Goal: Information Seeking & Learning: Learn about a topic

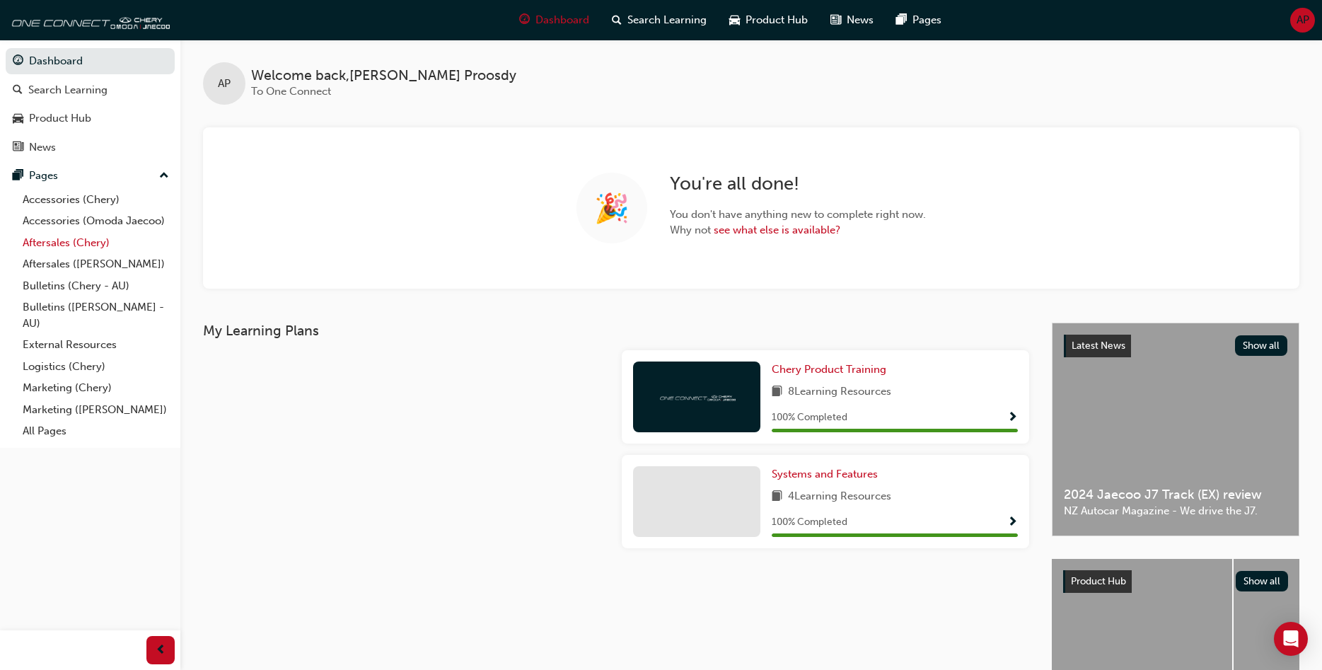
click at [92, 238] on link "Aftersales (Chery)" at bounding box center [96, 243] width 158 height 22
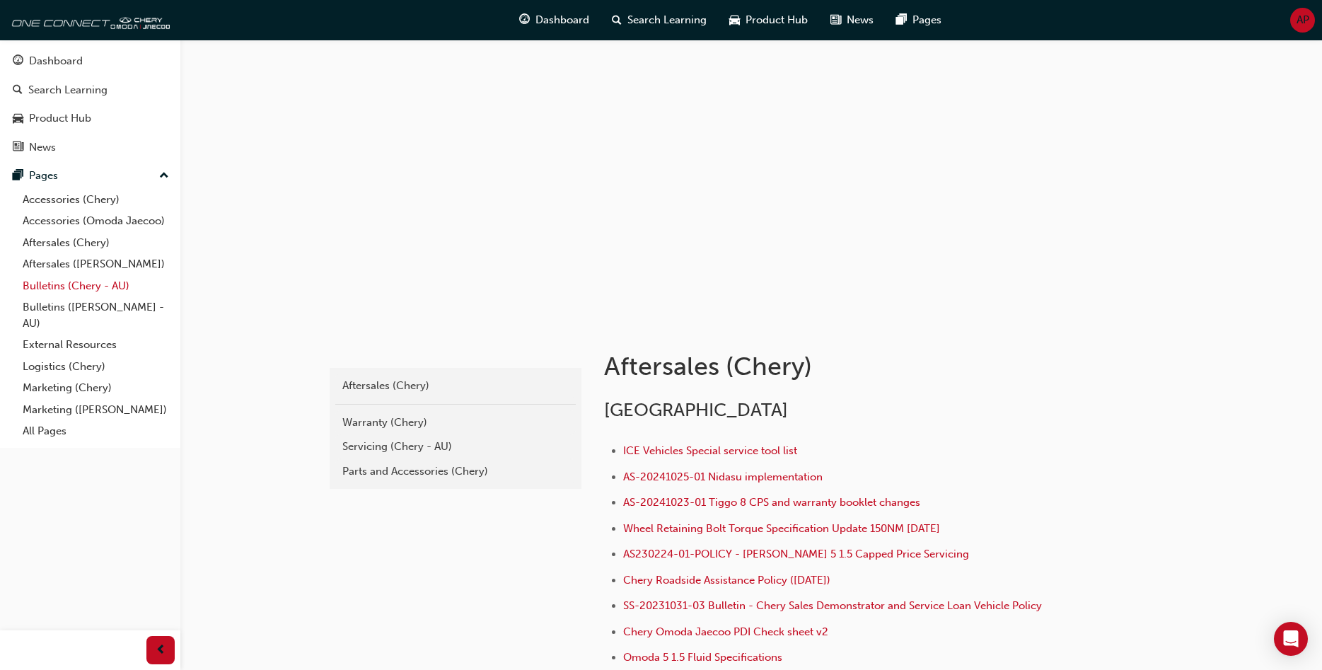
click at [83, 291] on link "Bulletins (Chery - AU)" at bounding box center [96, 286] width 158 height 22
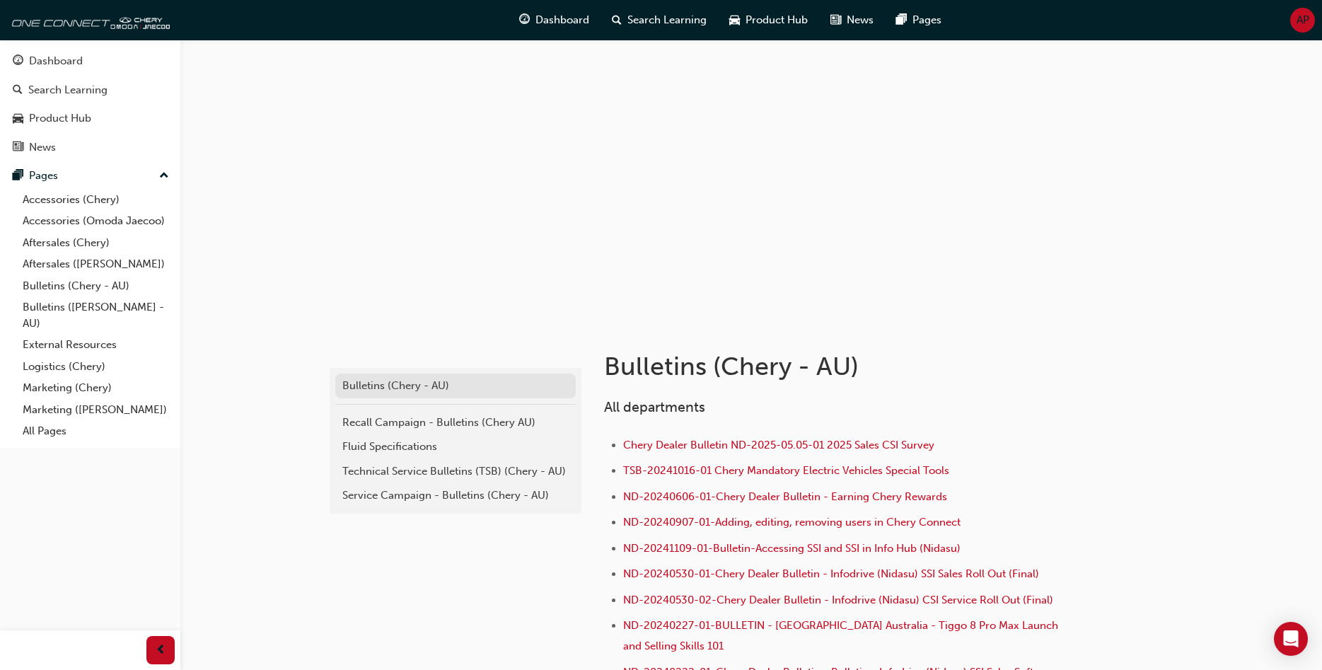
click at [356, 388] on div "Bulletins (Chery - AU)" at bounding box center [455, 386] width 226 height 16
click at [384, 466] on div "Technical Service Bulletins (TSB) (Chery - AU)" at bounding box center [455, 471] width 226 height 16
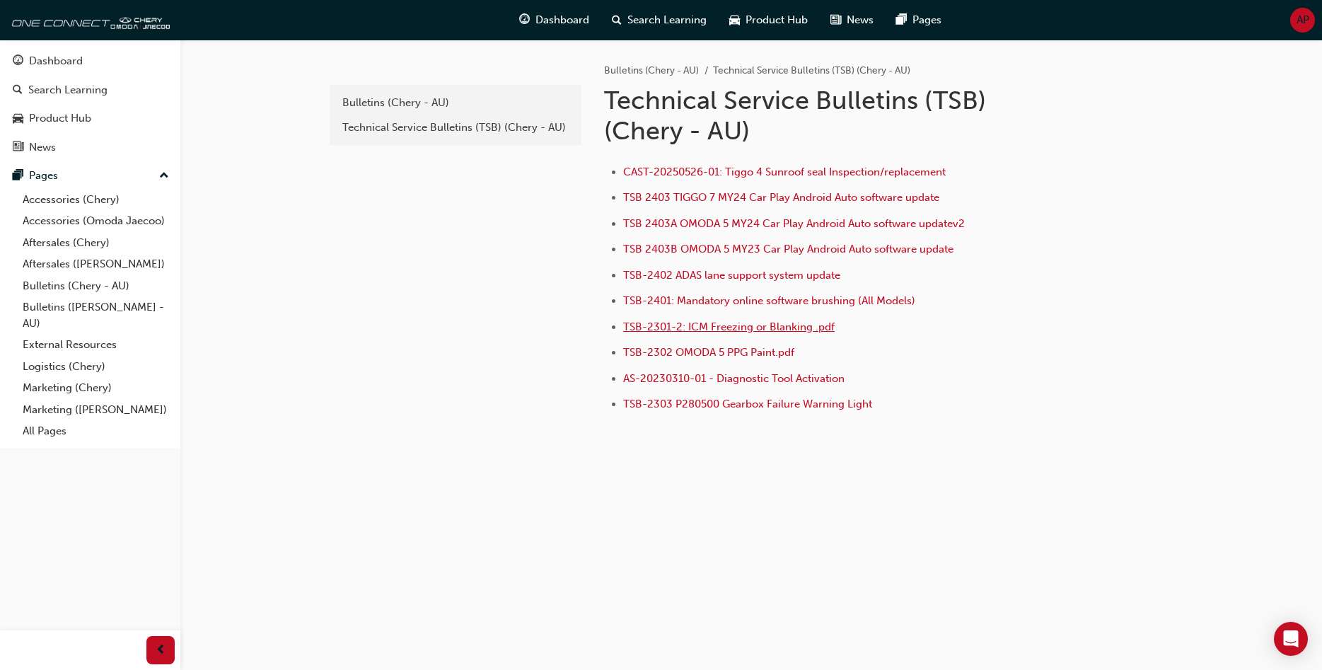
click at [705, 331] on span "TSB-2301-2: ICM Freezing or Blanking .pdf" at bounding box center [728, 326] width 211 height 13
click at [735, 199] on span "TSB 2403 TIGGO 7 MY24 Car Play Android Auto software update" at bounding box center [781, 197] width 316 height 13
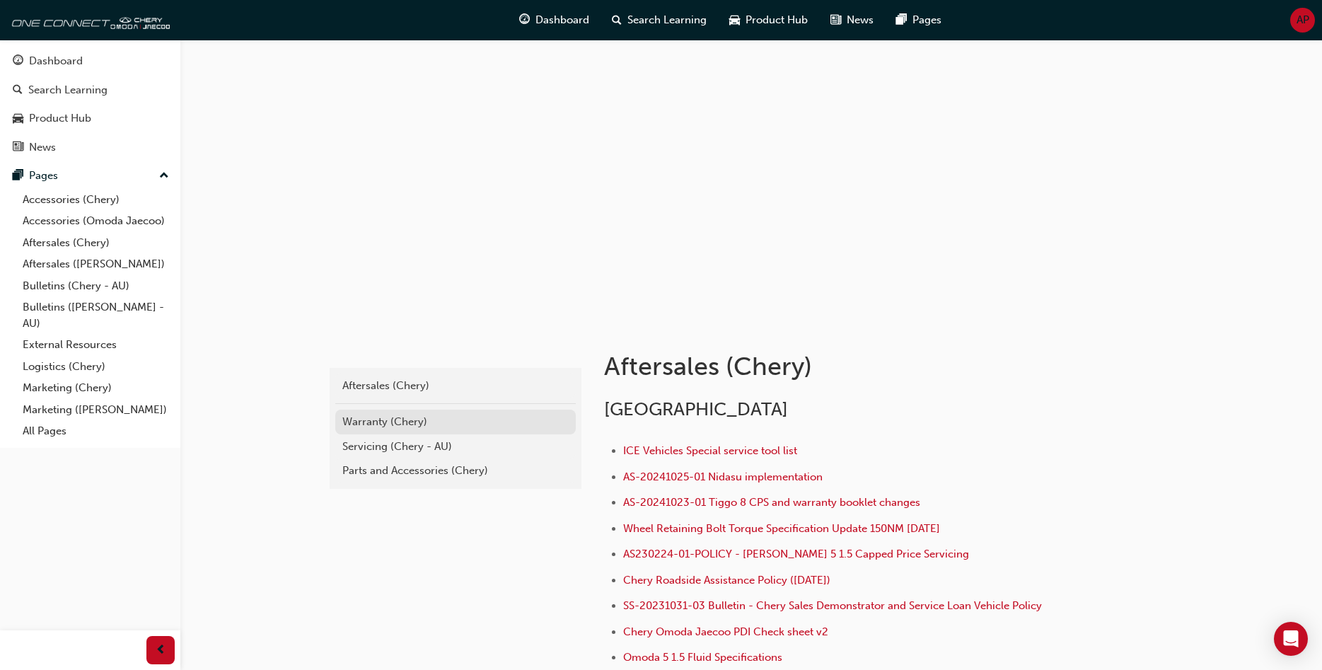
click at [385, 423] on div "Warranty (Chery)" at bounding box center [455, 422] width 226 height 16
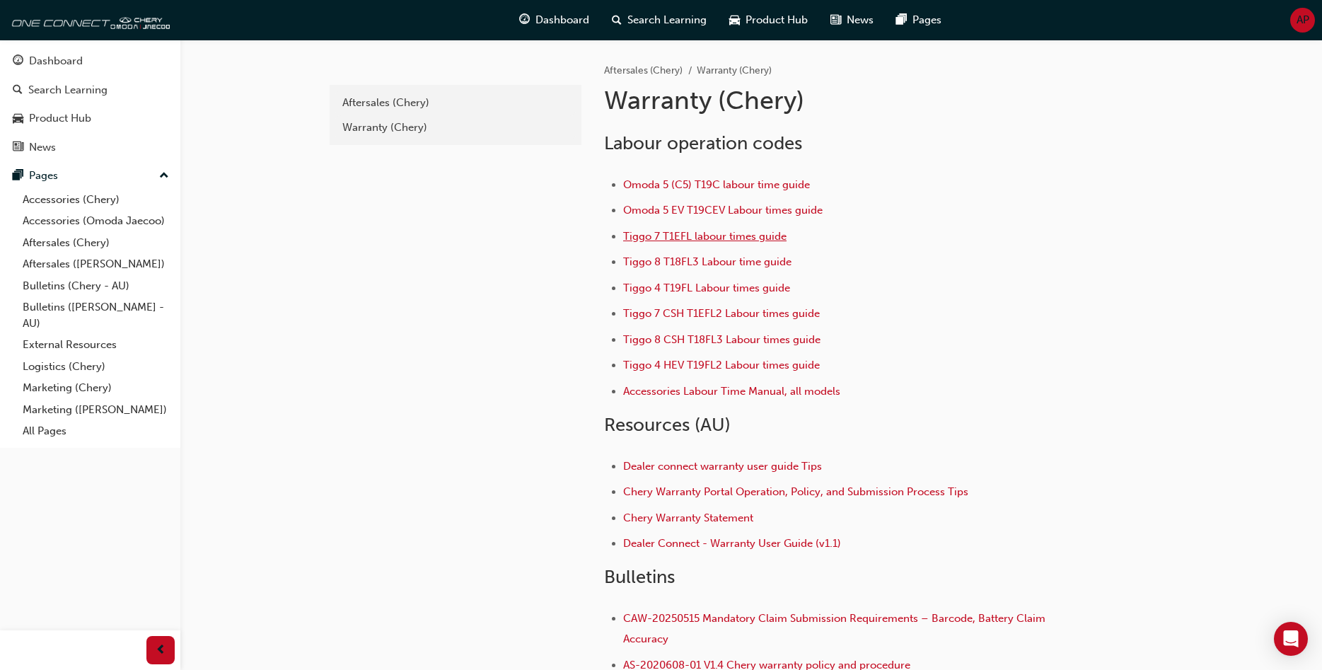
click at [688, 236] on span "Tiggo 7 T1EFL labour times guide" at bounding box center [704, 236] width 163 height 13
